Goal: Information Seeking & Learning: Understand process/instructions

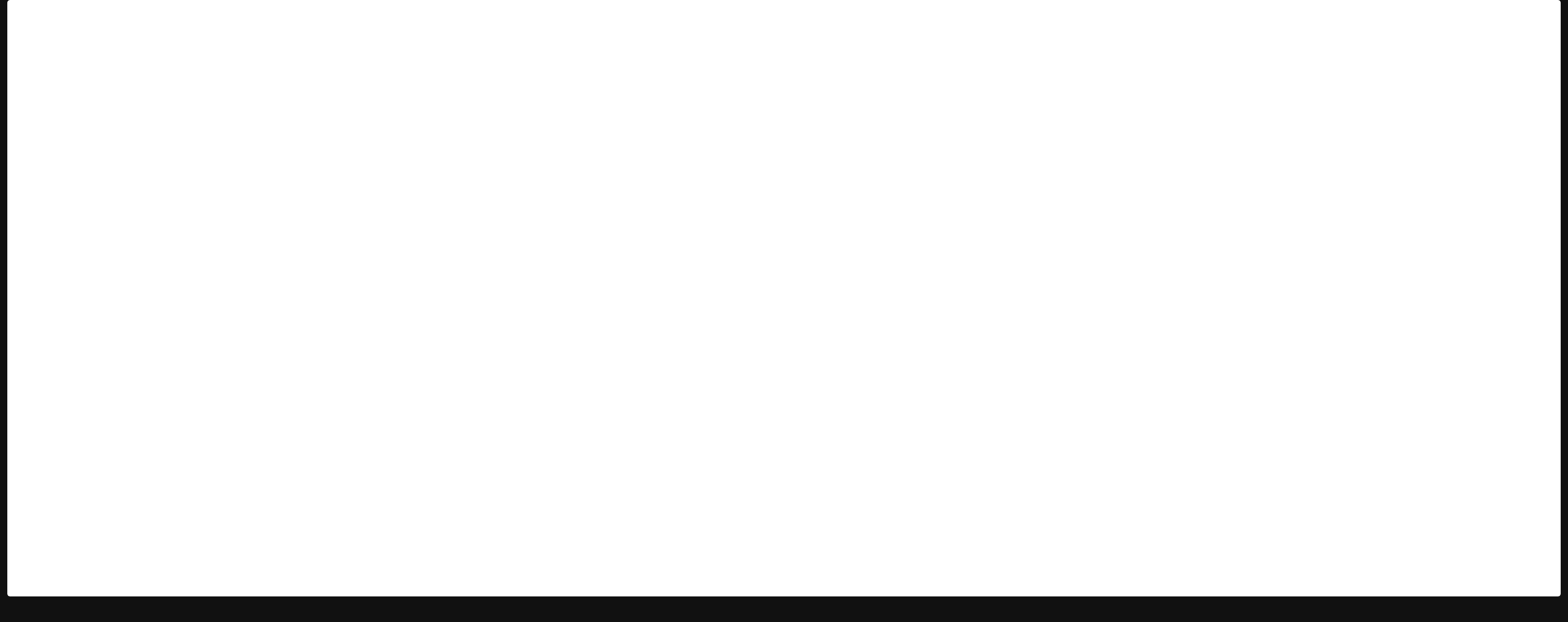
click at [1543, 622] on html "Skip to main content Portal Overview Experiment Graph Registry Observe Dashboar…" at bounding box center [784, 311] width 1568 height 622
